Goal: Task Accomplishment & Management: Manage account settings

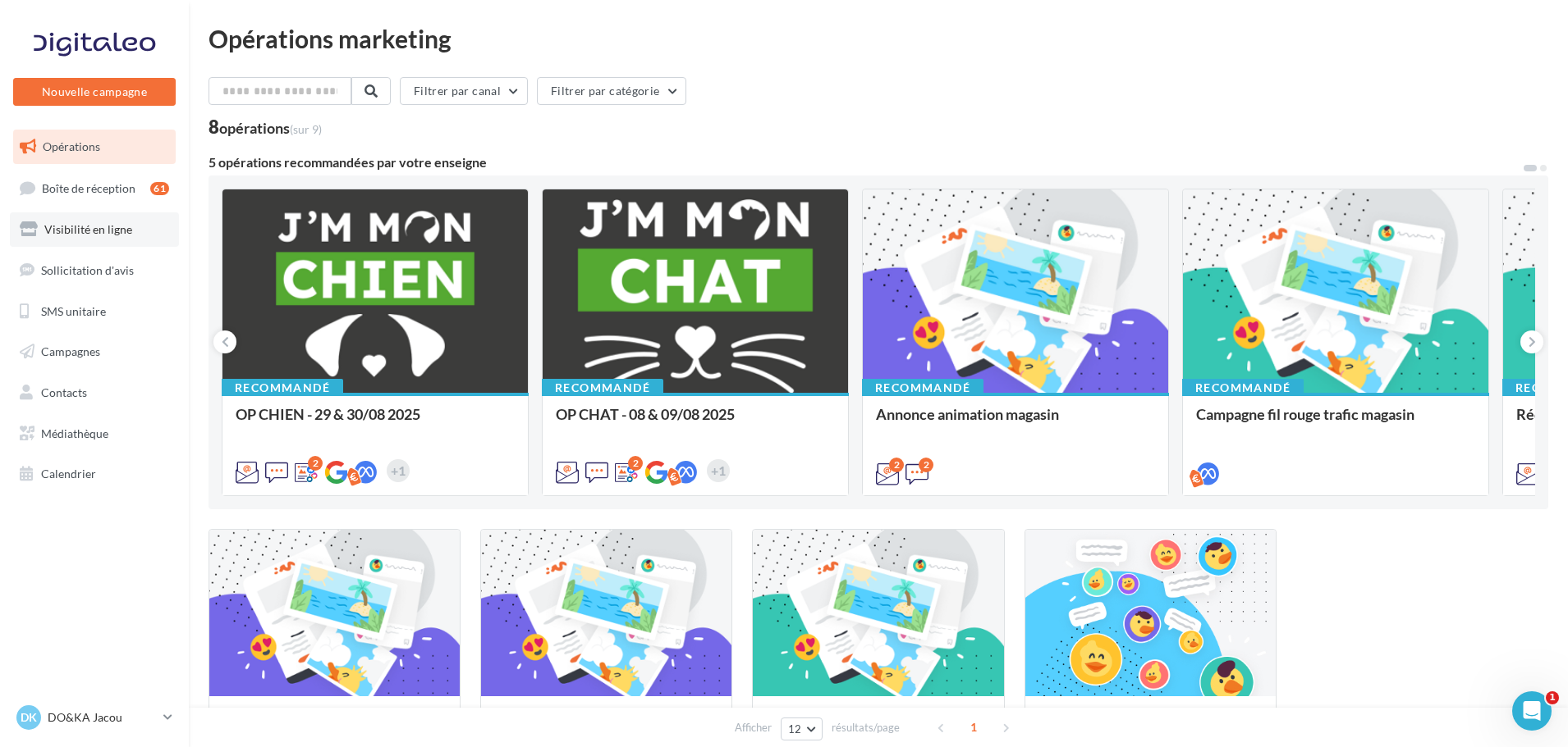
click at [113, 235] on span "Visibilité en ligne" at bounding box center [88, 229] width 88 height 14
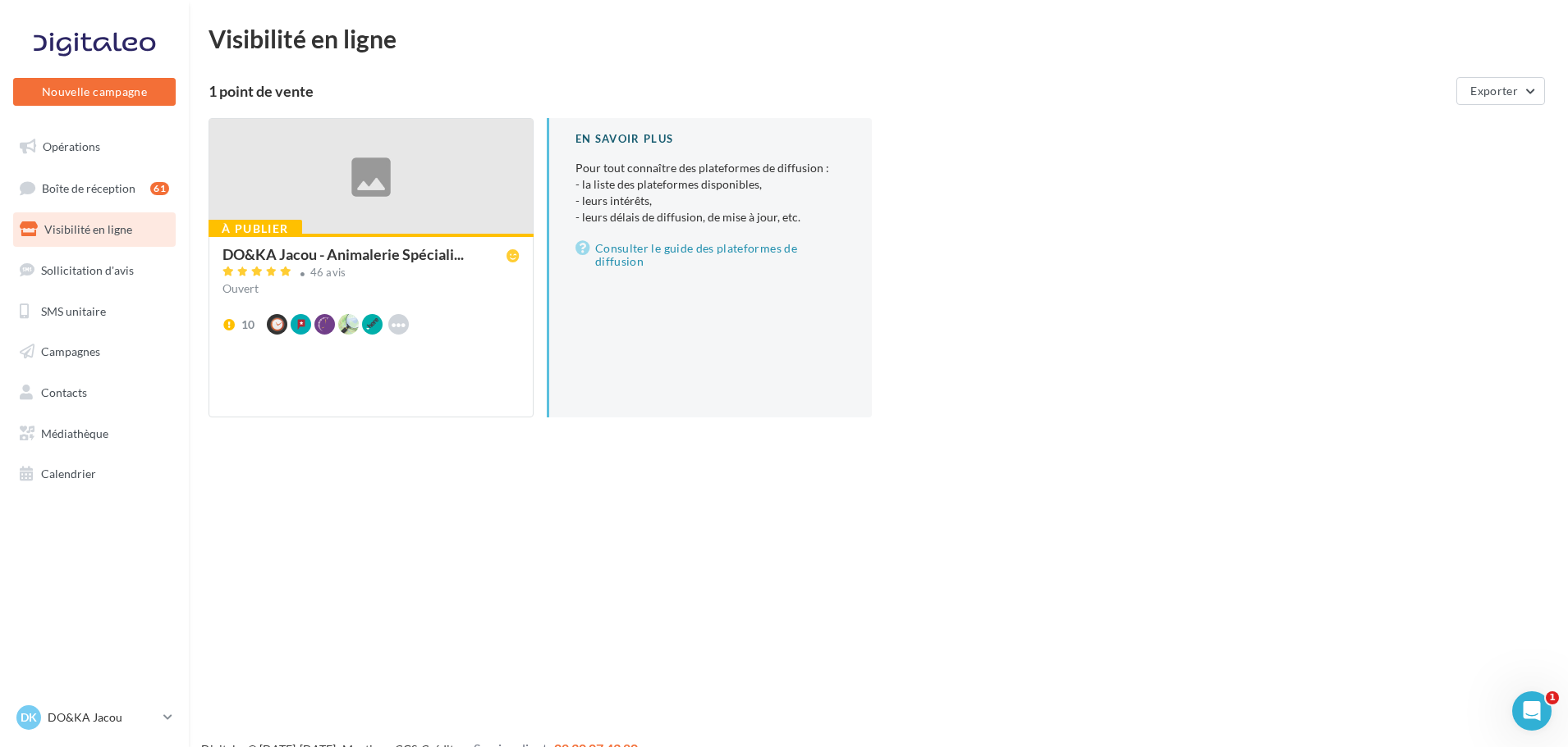
click at [362, 164] on div at bounding box center [371, 177] width 323 height 117
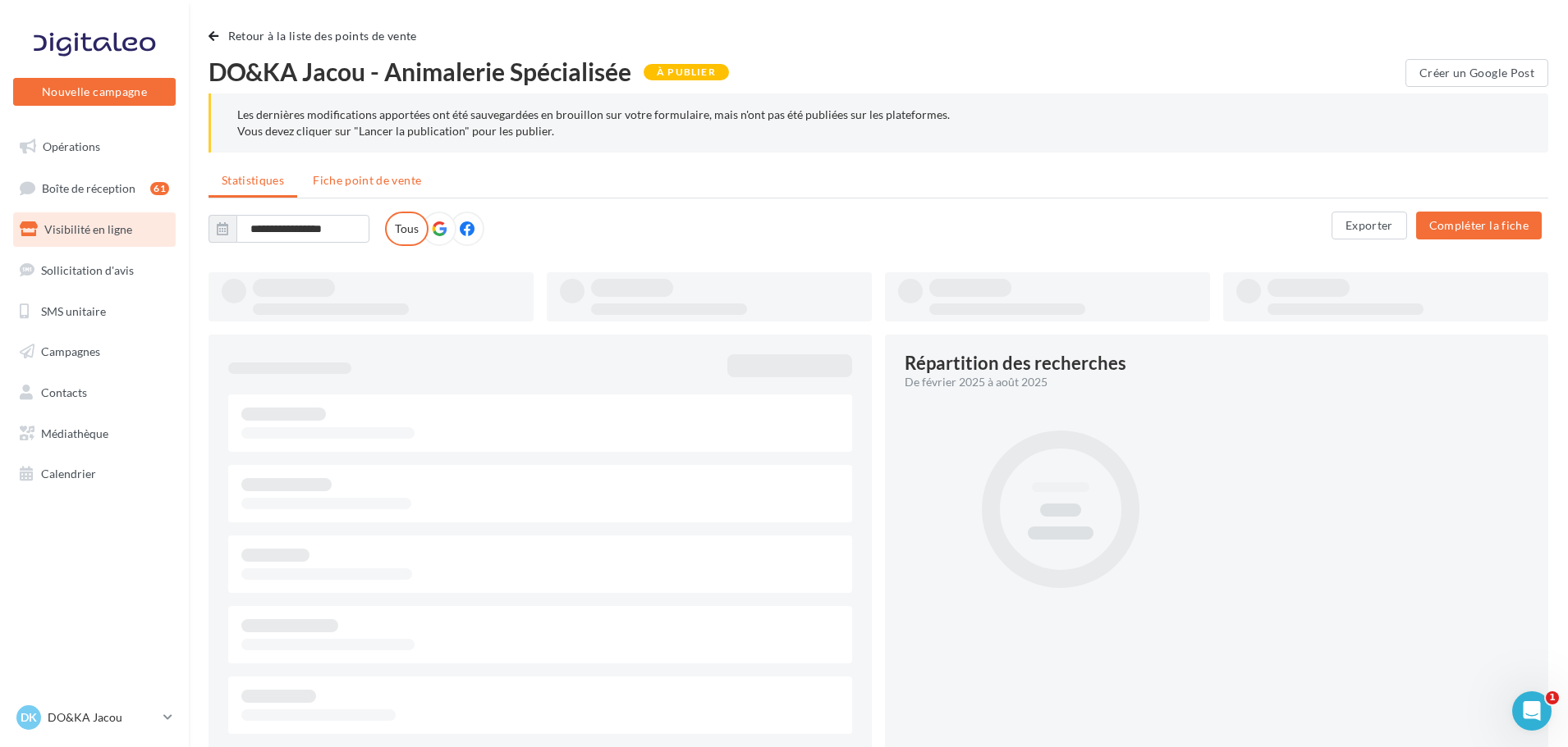
type input "**********"
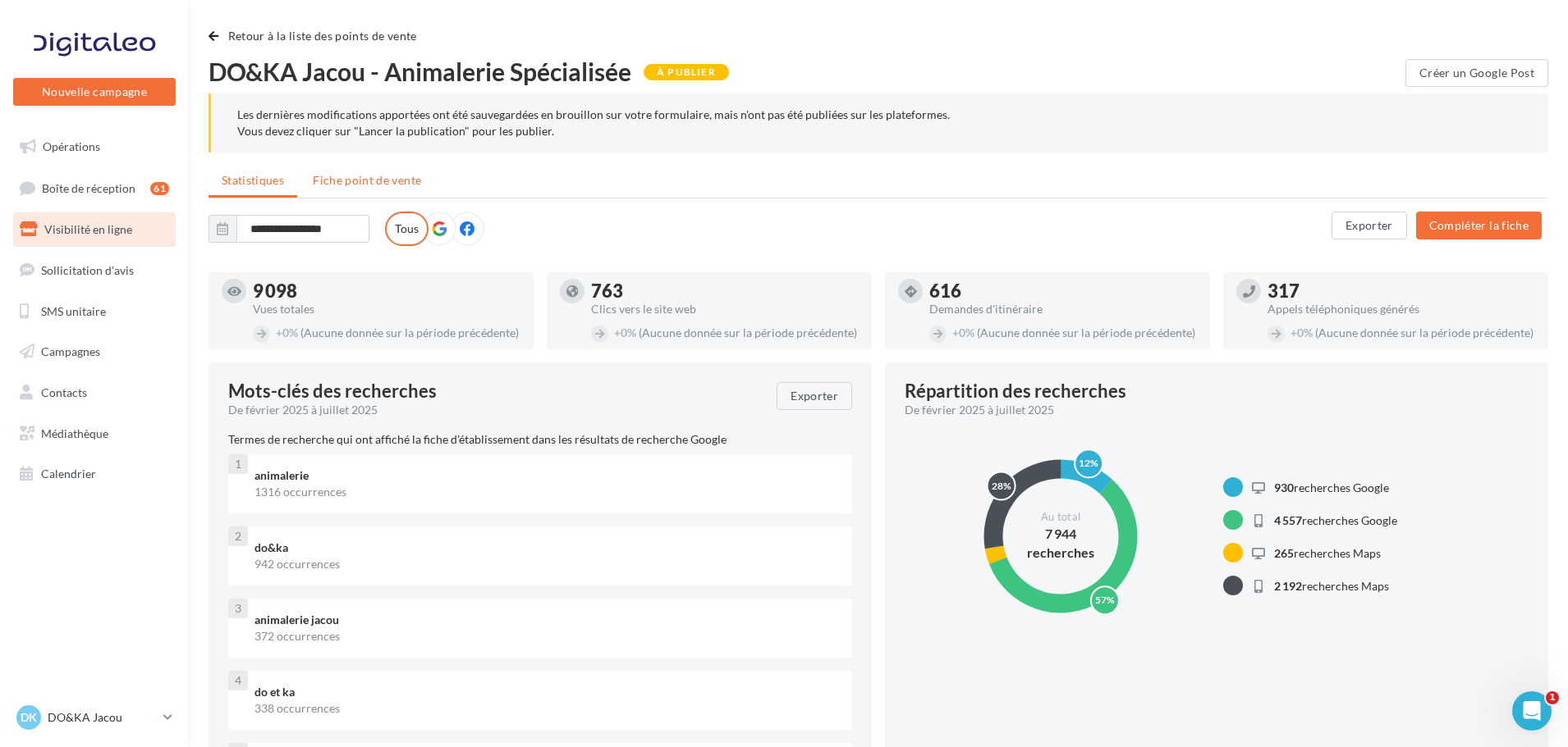
click at [384, 169] on li "Fiche point de vente" at bounding box center [366, 180] width 134 height 30
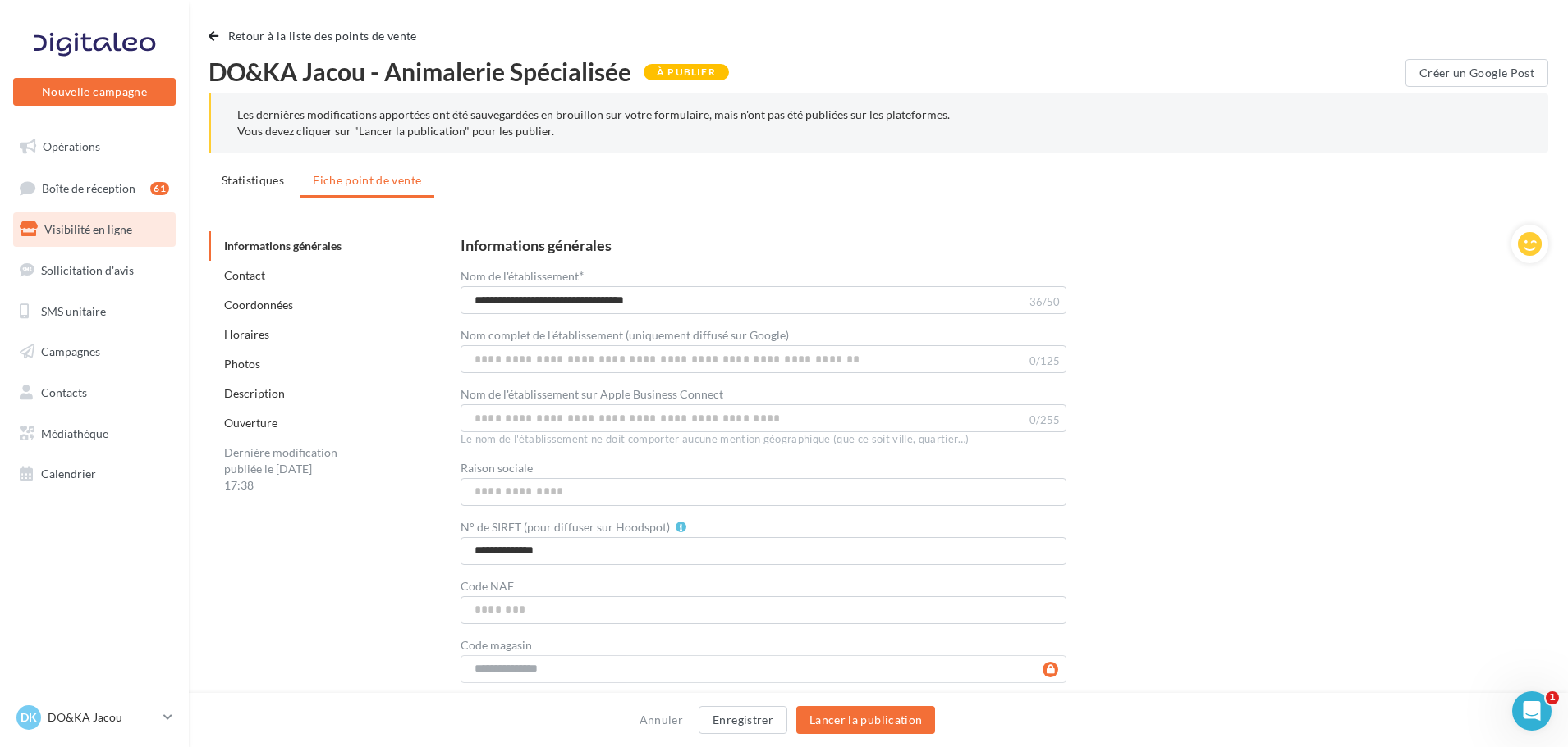
click at [258, 333] on link "Horaires" at bounding box center [246, 334] width 45 height 14
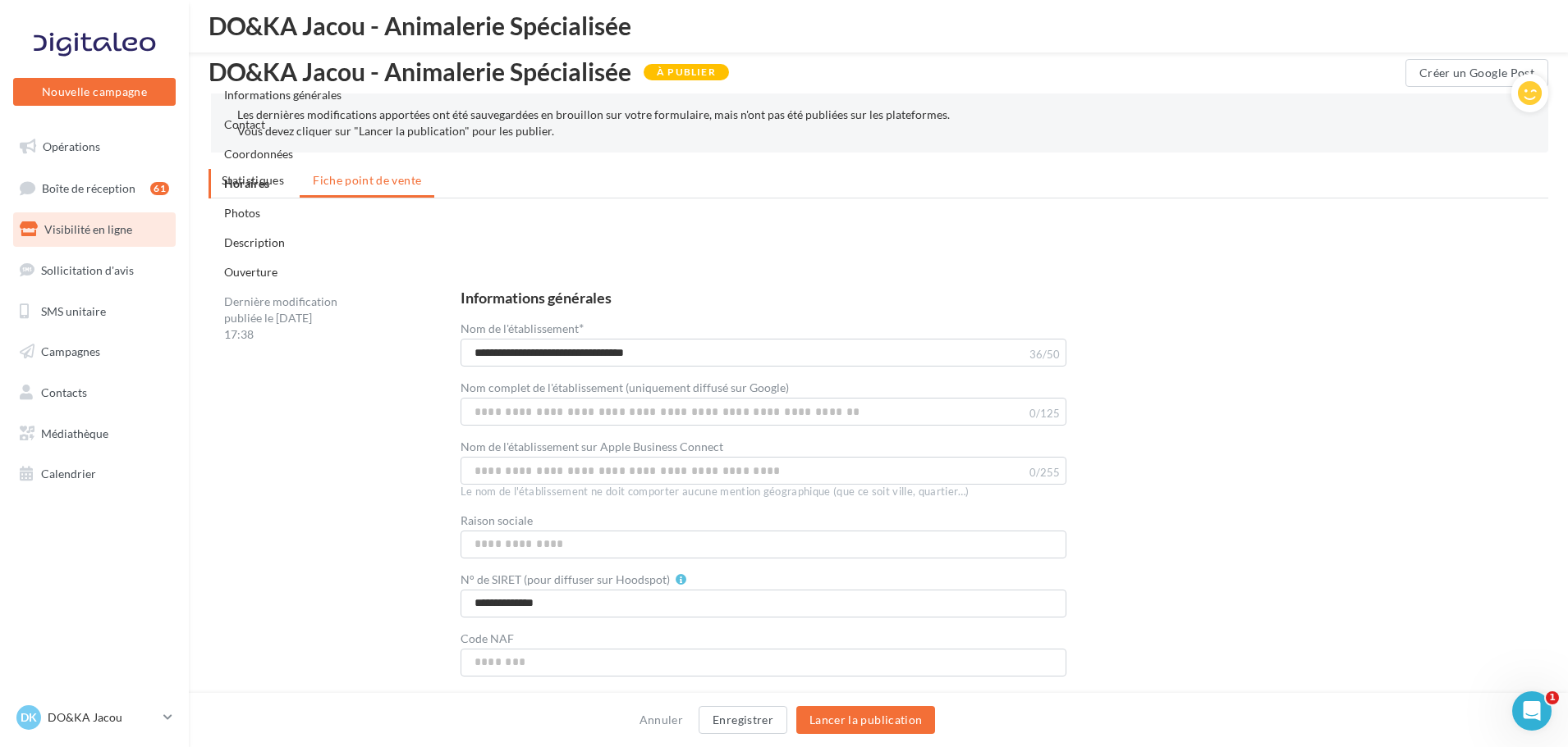
scroll to position [1516, 0]
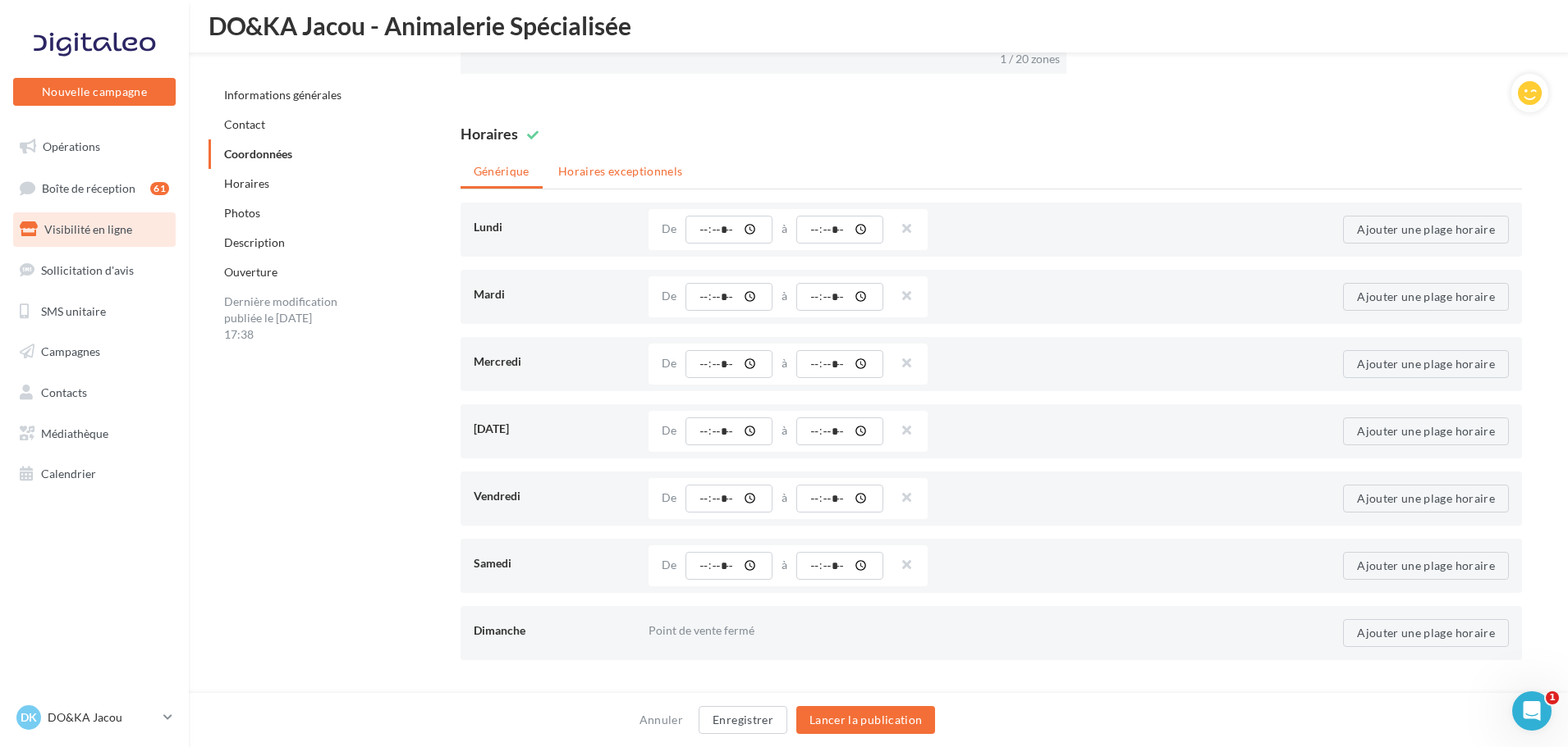
click at [597, 165] on li "Horaires exceptionnels" at bounding box center [620, 171] width 151 height 30
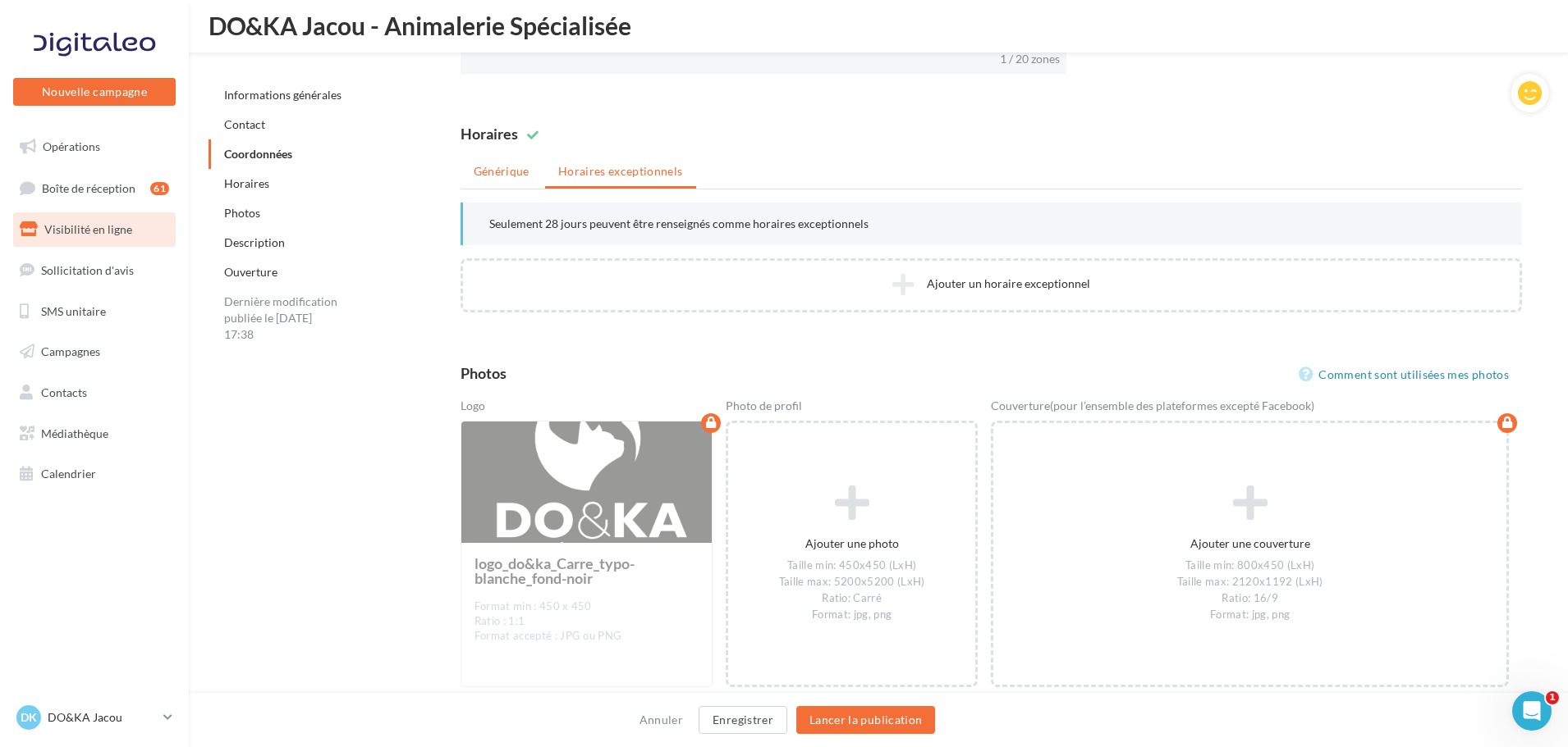
click at [521, 177] on li "Générique" at bounding box center [501, 171] width 82 height 30
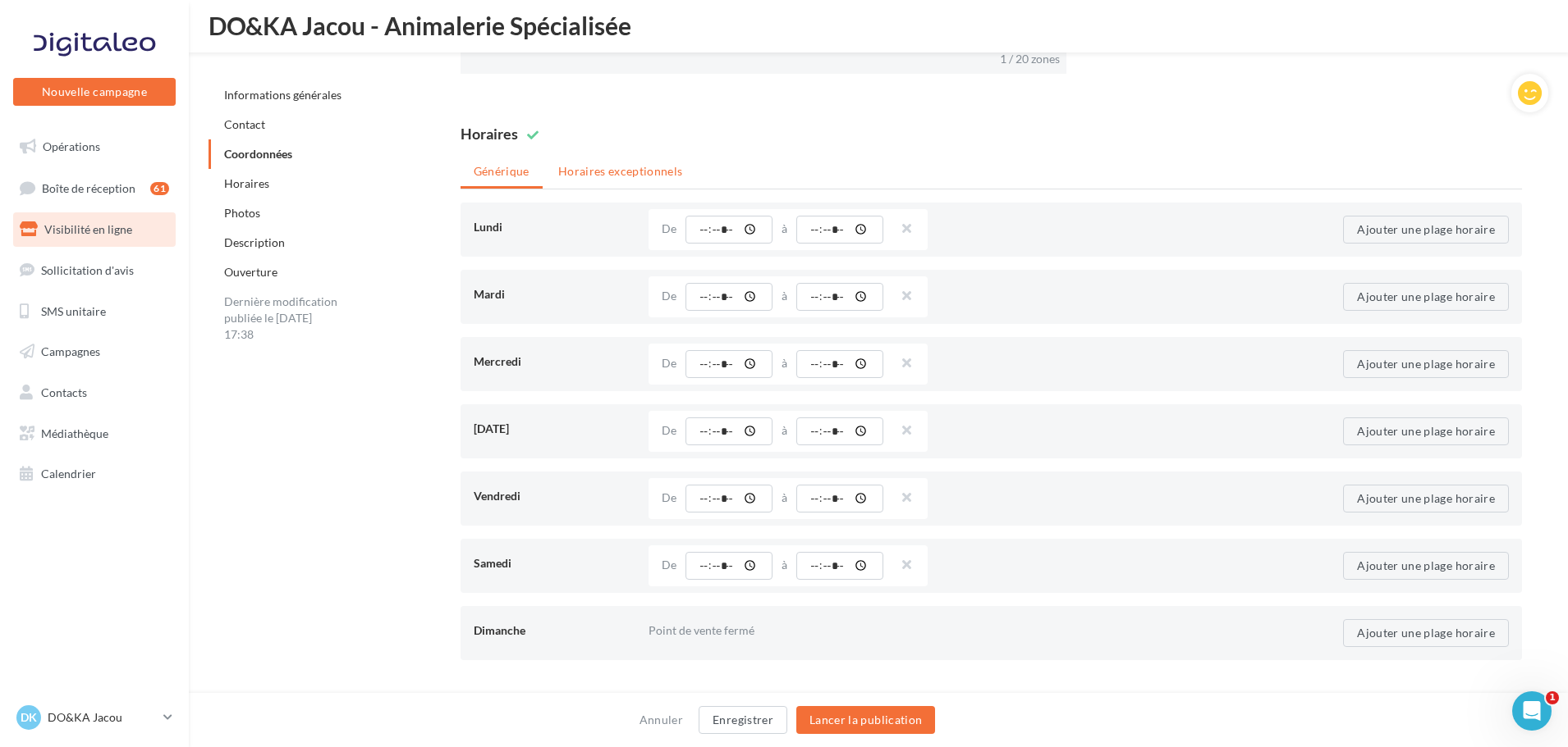
click at [632, 169] on li "Horaires exceptionnels" at bounding box center [620, 171] width 151 height 30
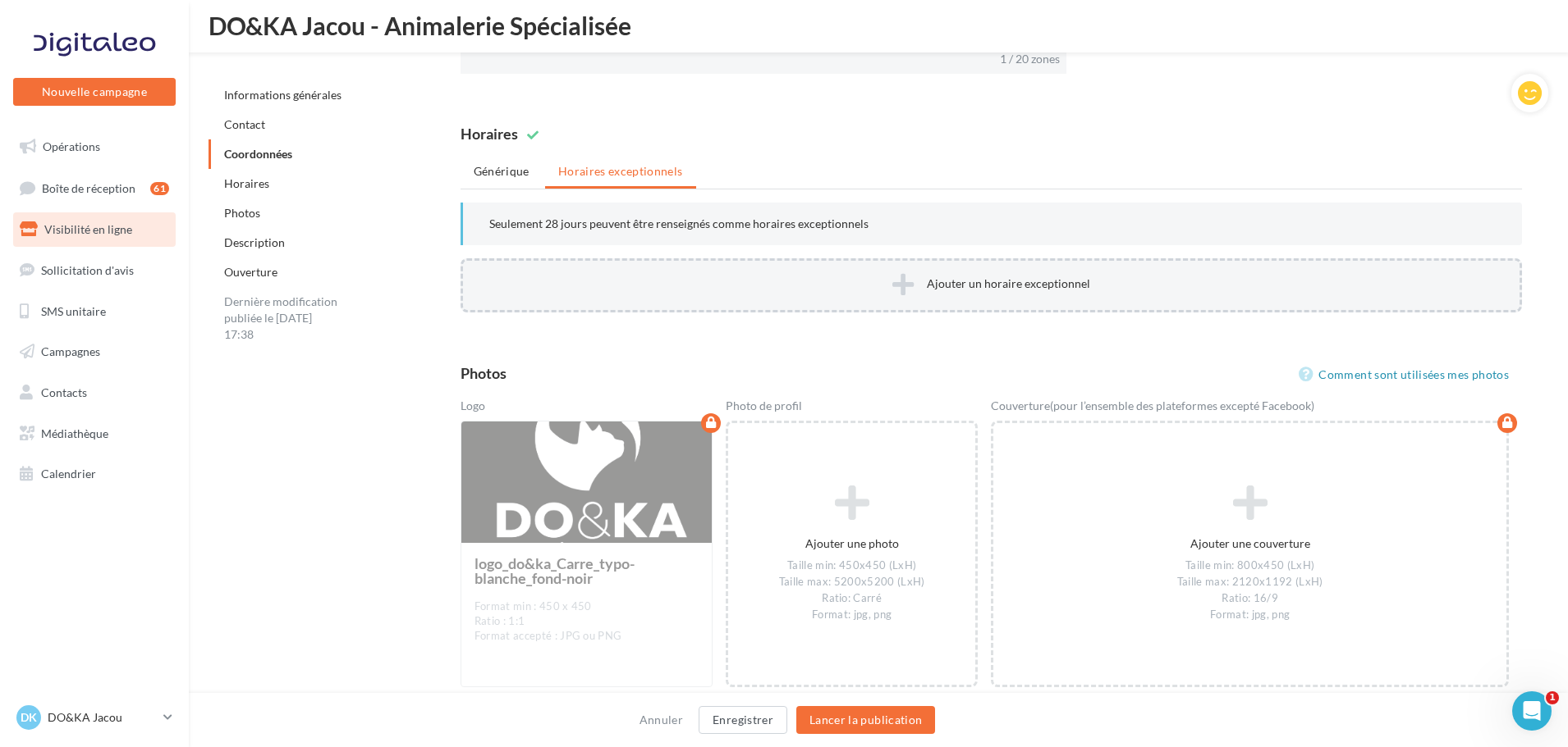
click at [853, 271] on button "Ajouter un horaire exceptionnel" at bounding box center [991, 286] width 1061 height 54
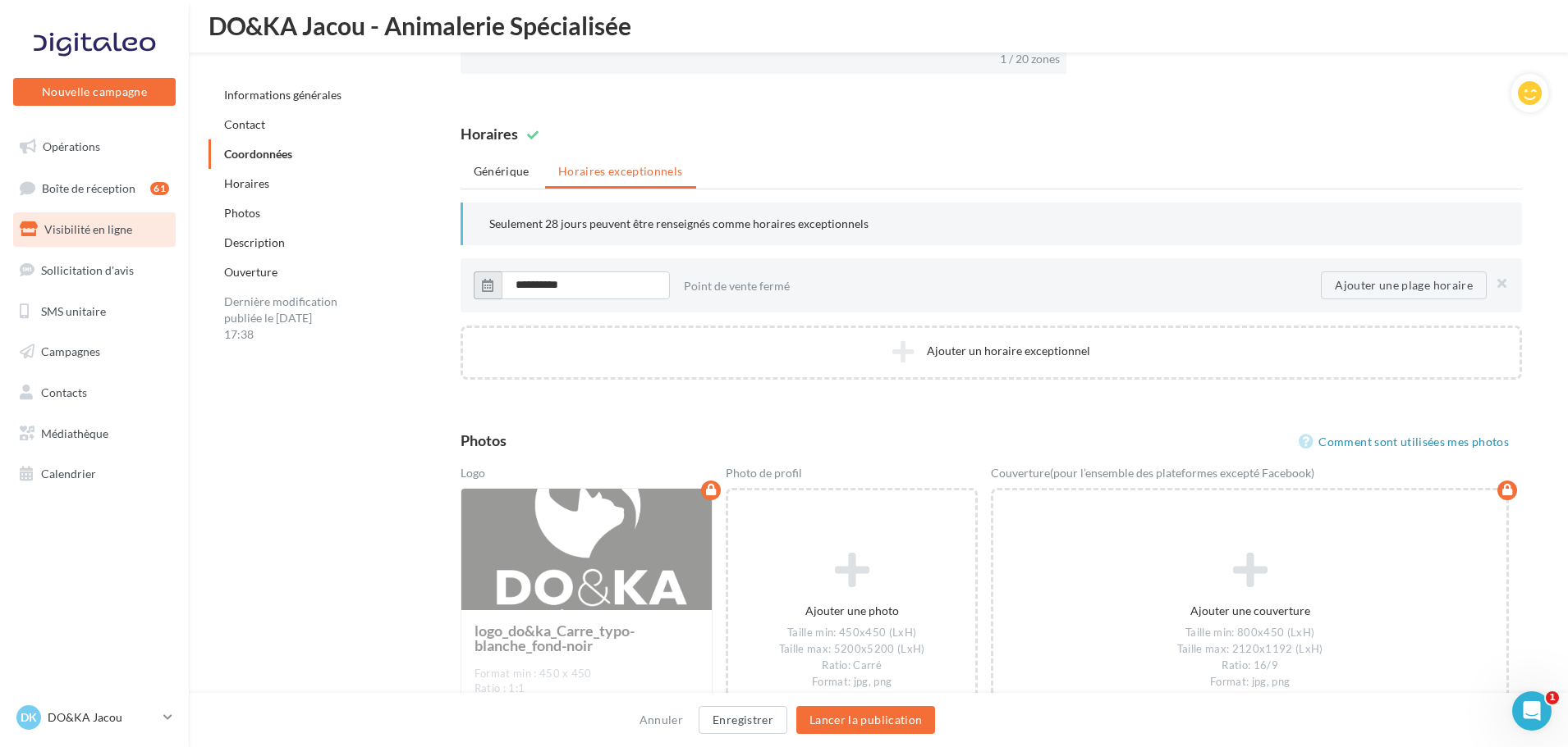
click at [500, 283] on button "button" at bounding box center [487, 285] width 28 height 28
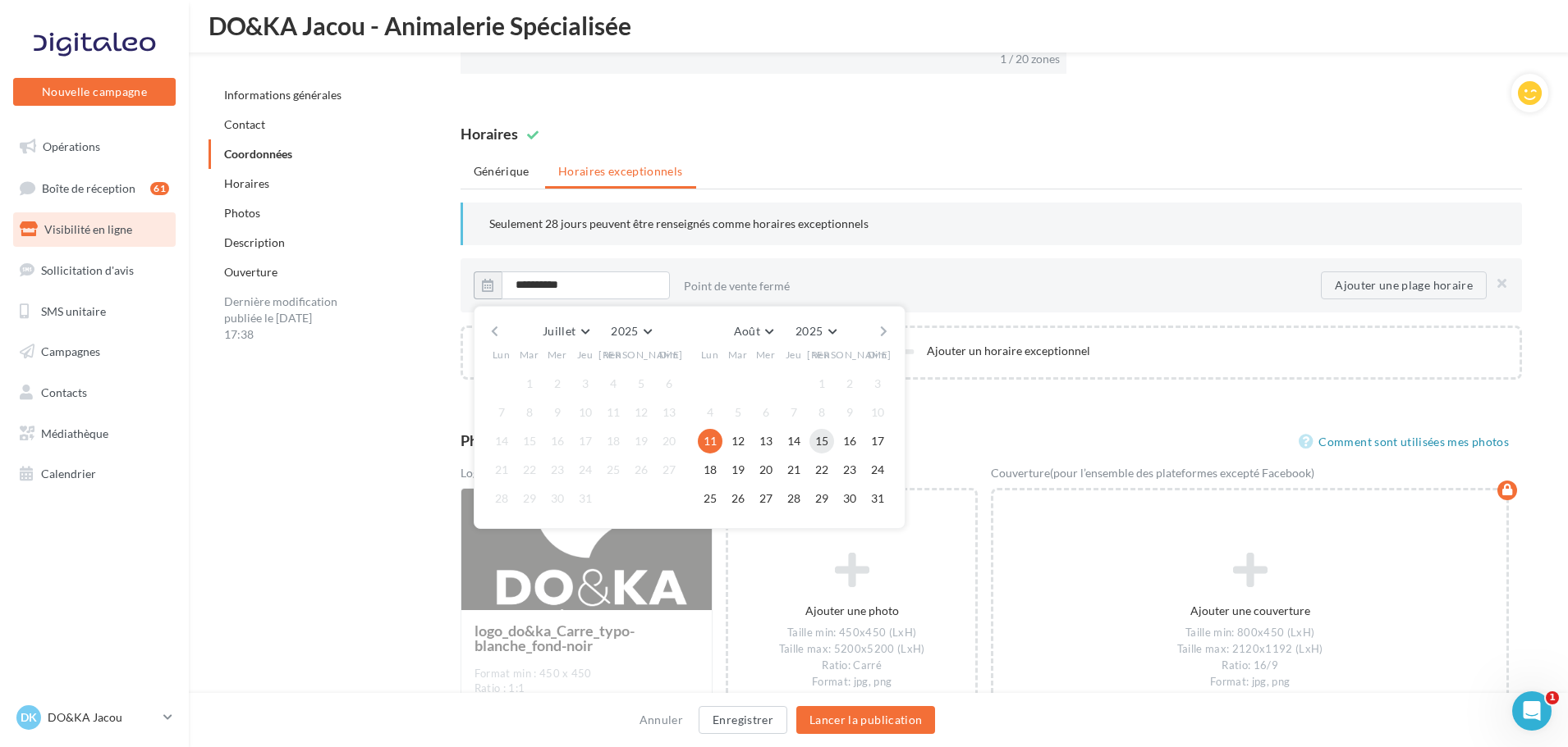
click at [826, 442] on button "15" at bounding box center [822, 442] width 25 height 25
type input "**********"
click at [1223, 189] on div "Générique Horaires exceptionnels Lundi Point de vente ouvert 24h / 24 De ***** …" at bounding box center [991, 267] width 1061 height 223
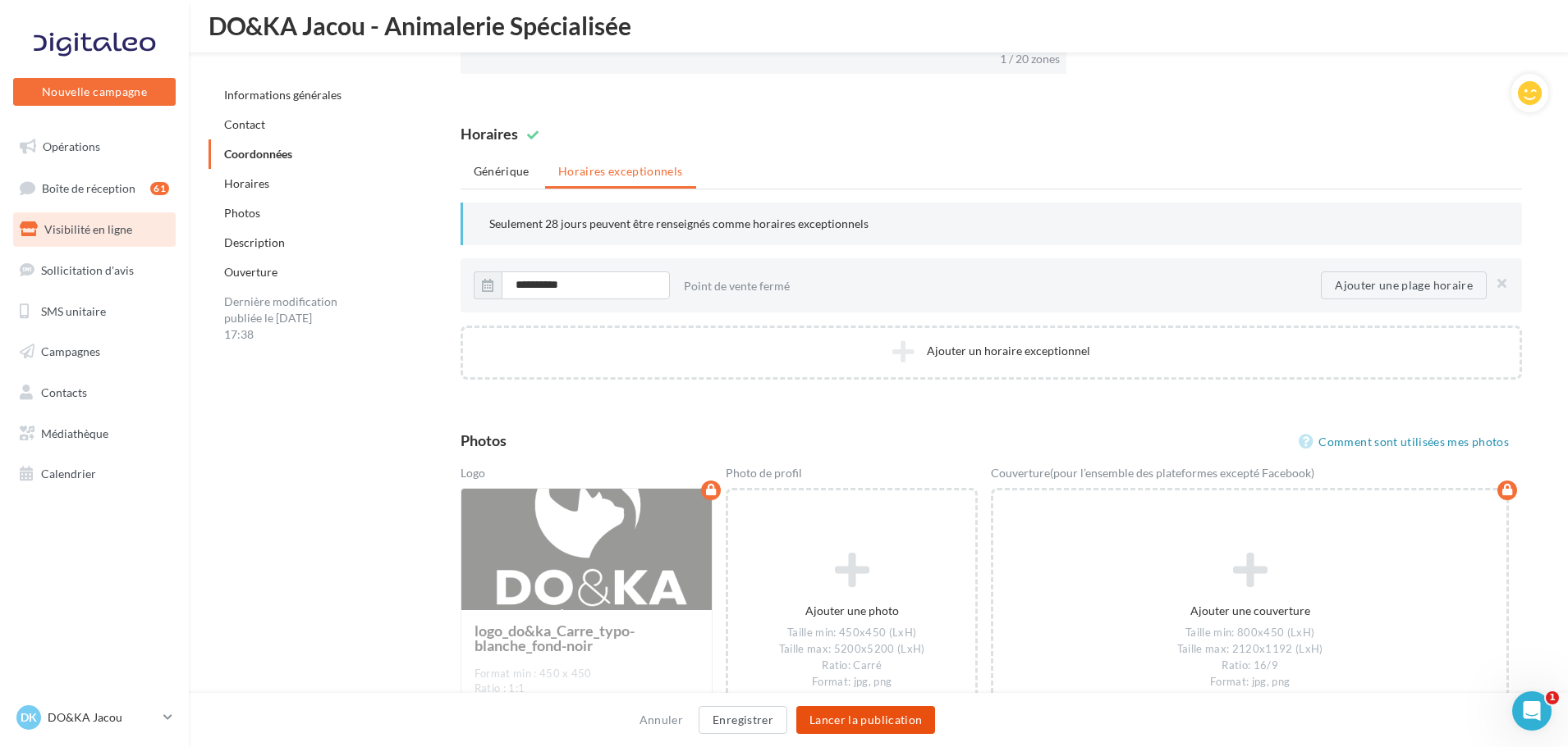
click at [911, 720] on button "Lancer la publication" at bounding box center [866, 720] width 139 height 28
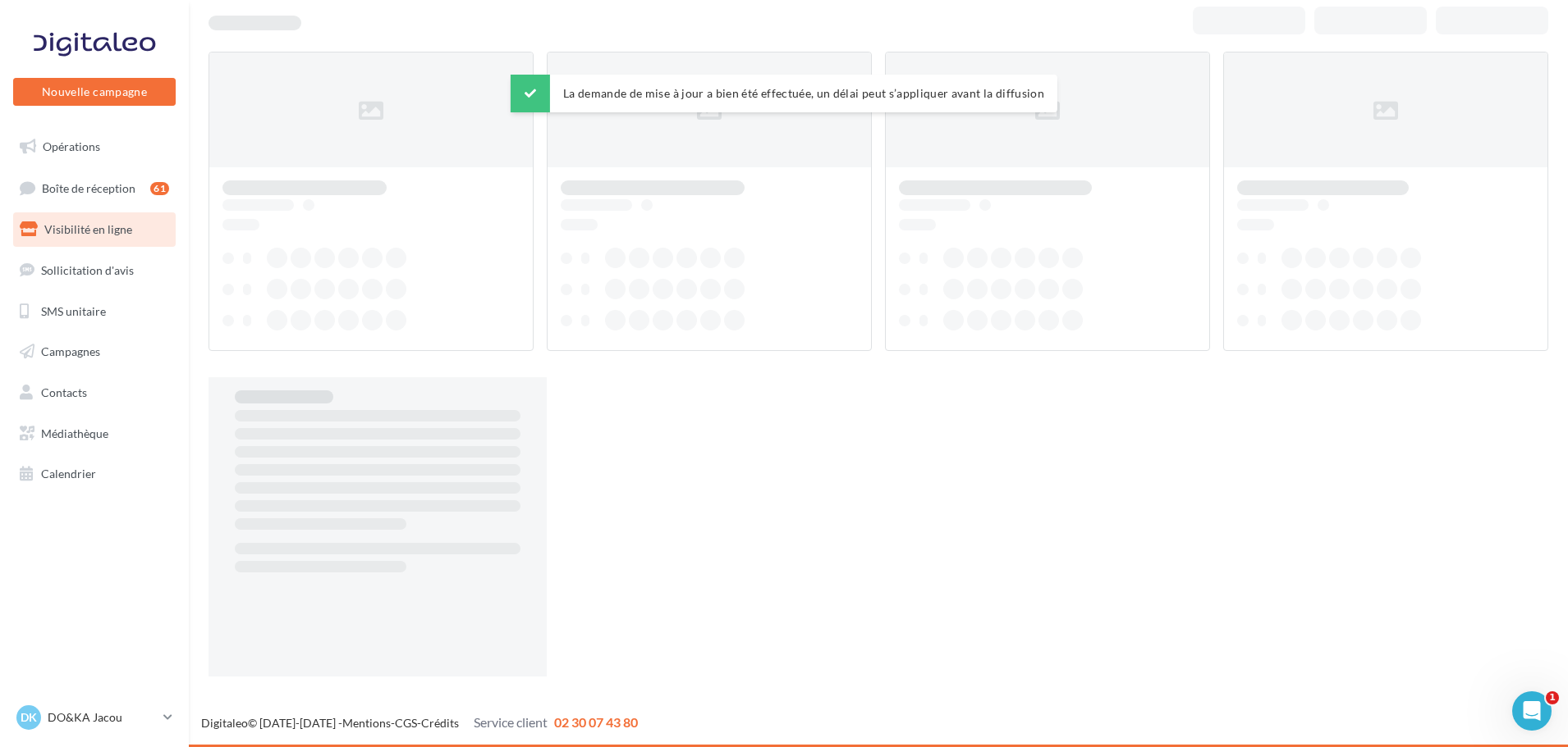
scroll to position [26, 0]
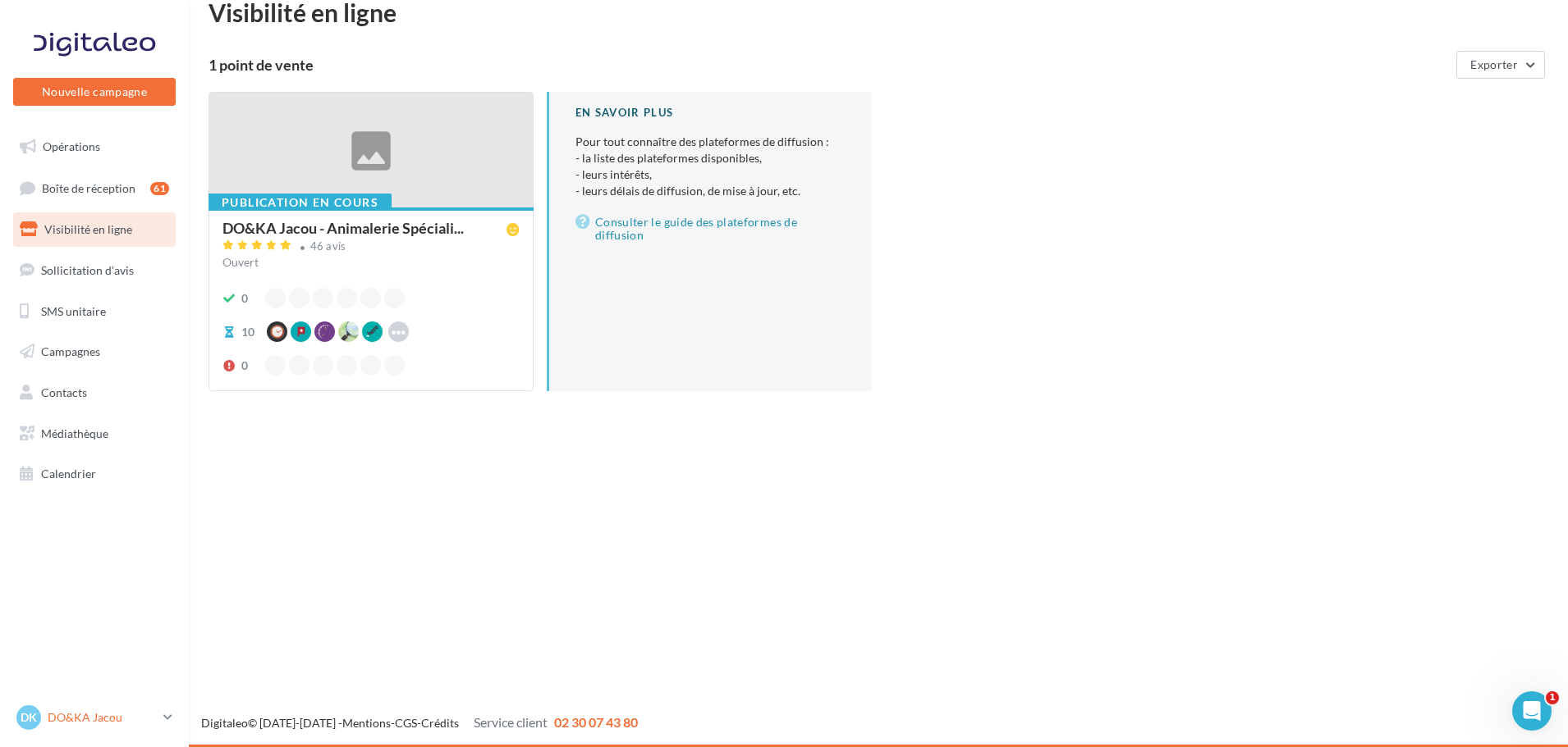
click at [122, 715] on p "DO&KA Jacou" at bounding box center [101, 717] width 109 height 16
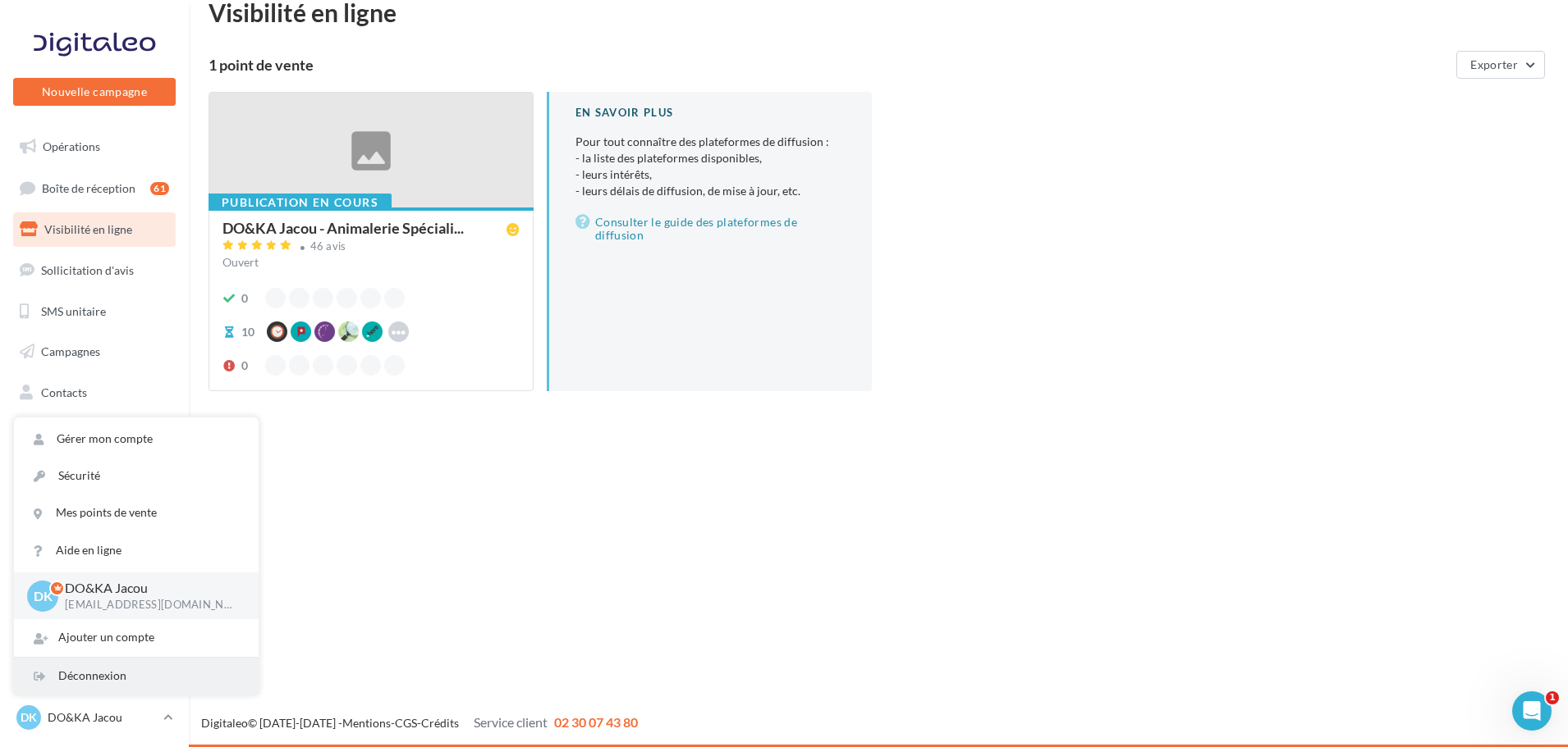
click at [125, 669] on div "Déconnexion" at bounding box center [135, 677] width 244 height 37
